Goal: Task Accomplishment & Management: Use online tool/utility

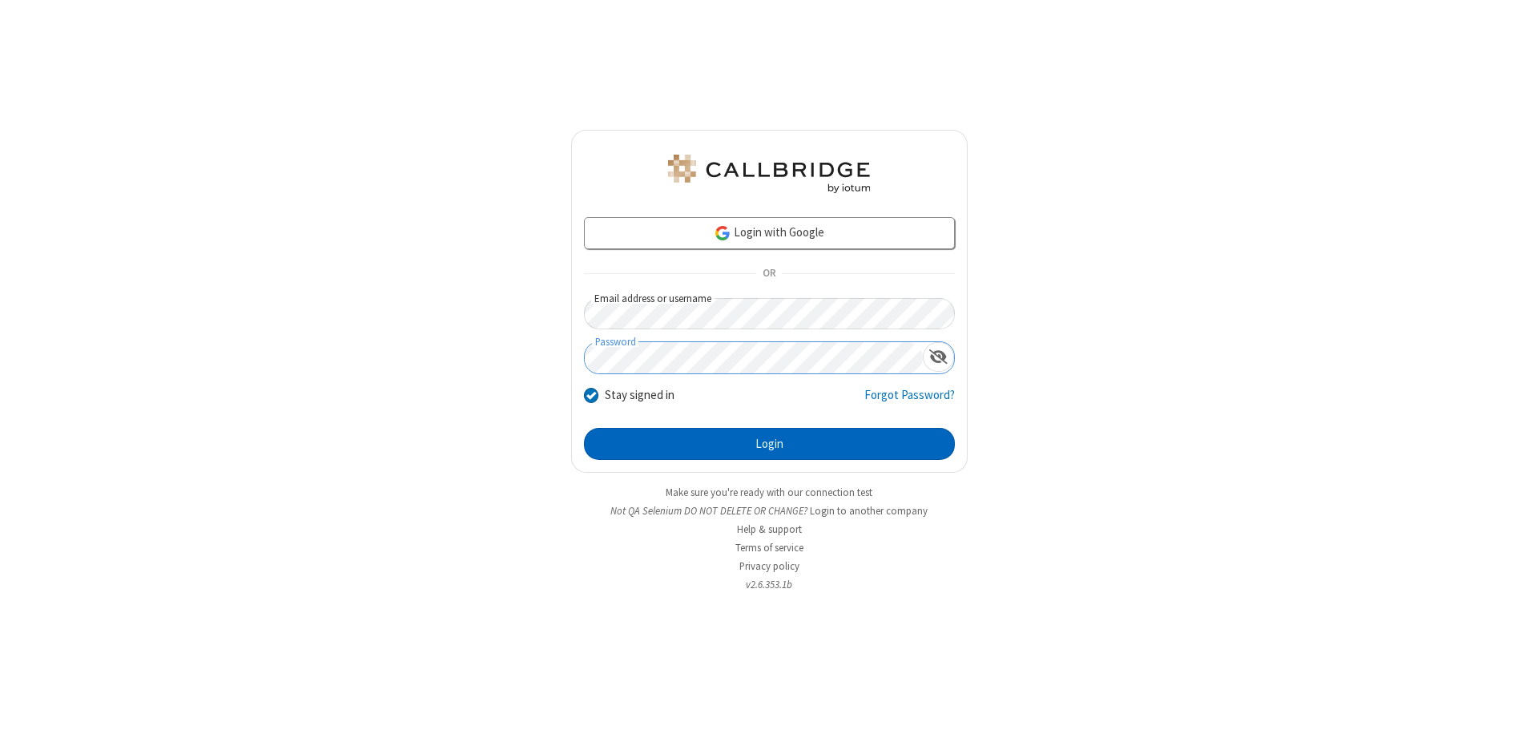
click at [769, 444] on button "Login" at bounding box center [769, 444] width 371 height 32
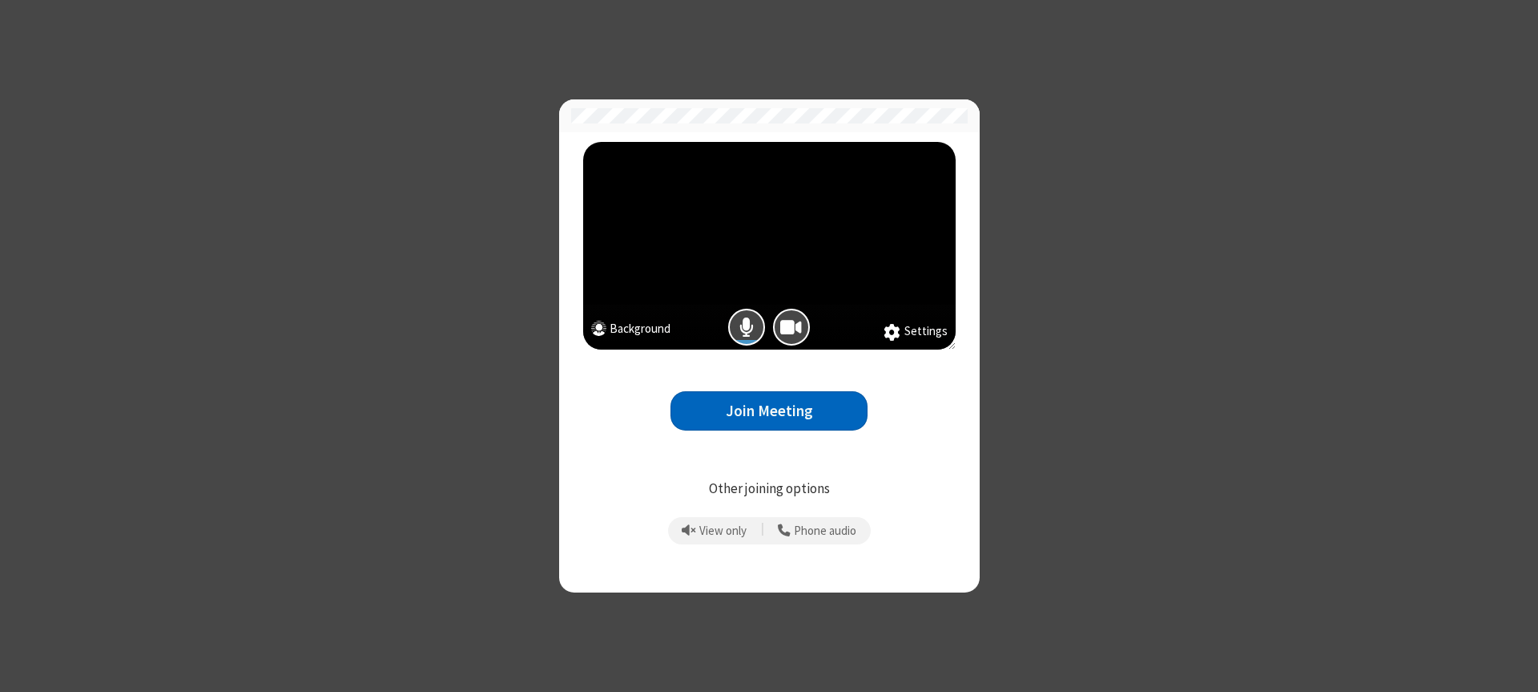
click at [769, 410] on button "Join Meeting" at bounding box center [769, 410] width 197 height 39
